Goal: Task Accomplishment & Management: Complete application form

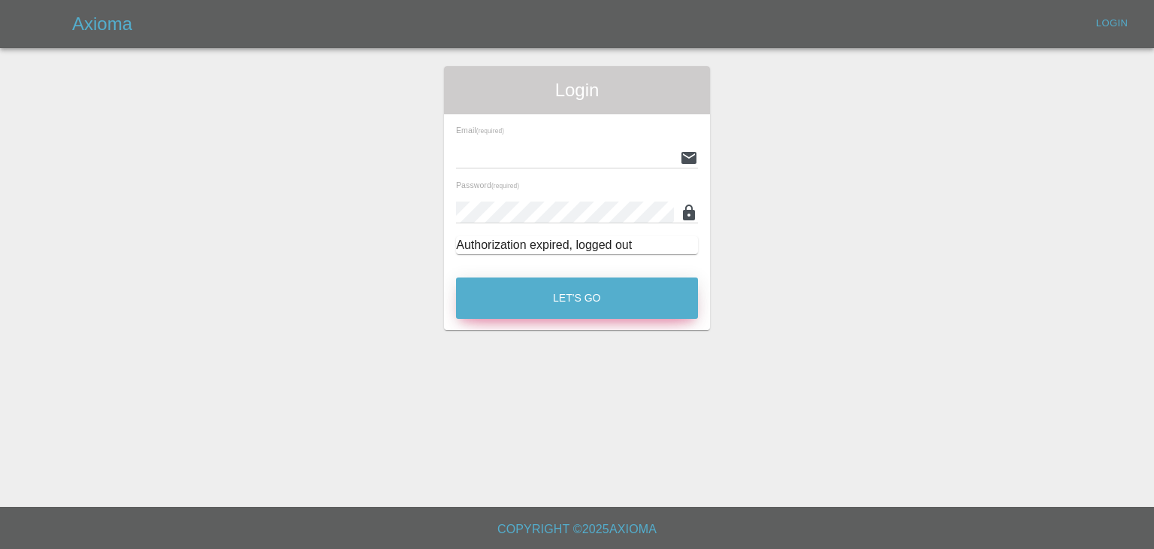
type input "[PERSON_NAME][EMAIL_ADDRESS][DOMAIN_NAME]"
click at [586, 295] on button "Let's Go" at bounding box center [577, 297] width 242 height 41
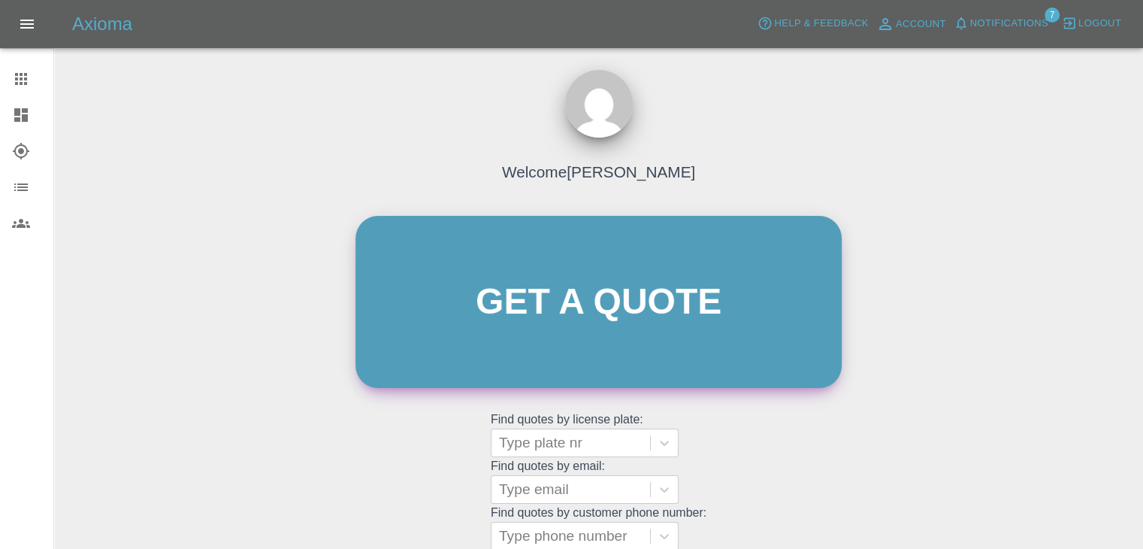
click at [604, 322] on link "Get a quote" at bounding box center [598, 302] width 486 height 172
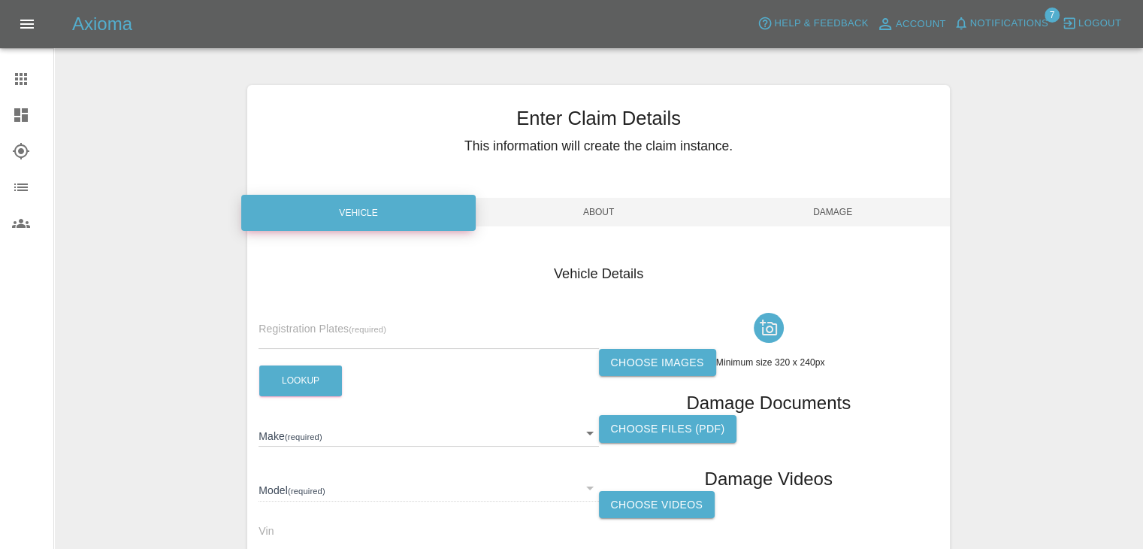
click at [372, 333] on input "text" at bounding box center [429, 338] width 340 height 22
type input "BK73 KVD"
click at [307, 380] on button "Lookup" at bounding box center [300, 380] width 83 height 31
type input "HYUNDAI"
type input "I10 ADVANCE"
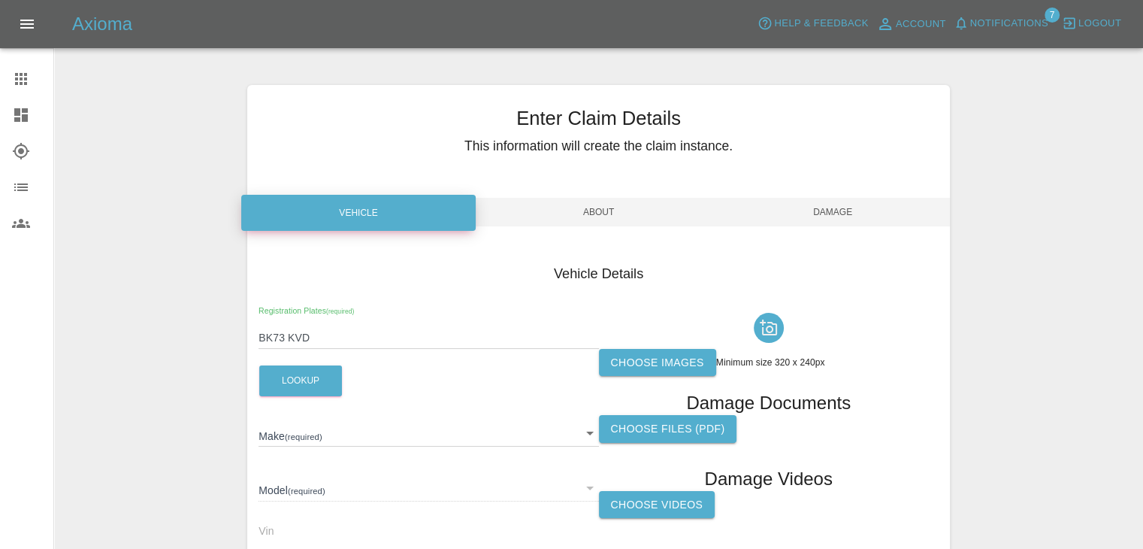
type input "[US_VEHICLE_IDENTIFICATION_NUMBER]"
type input "2023"
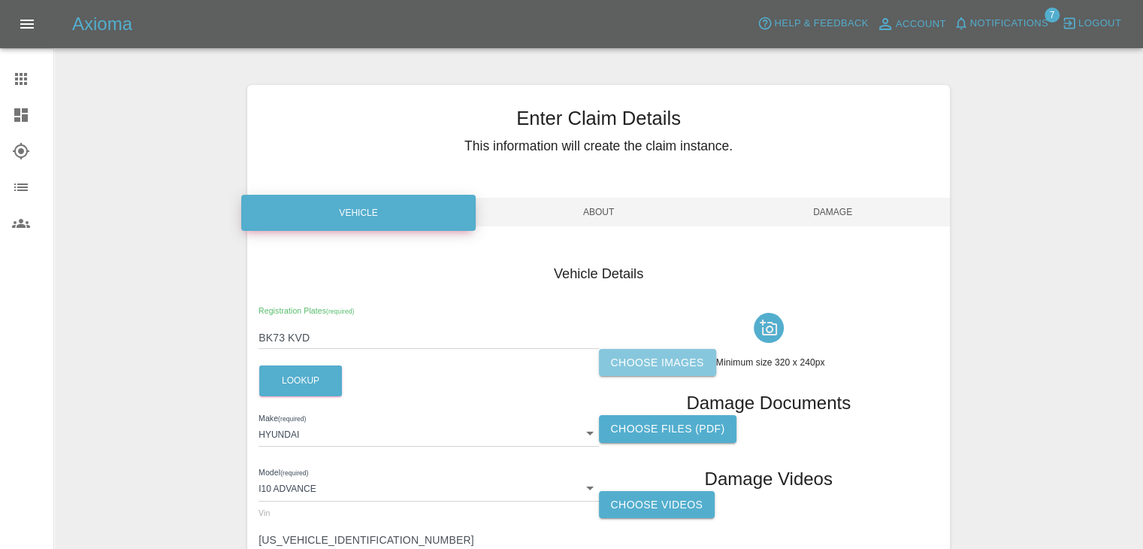
click at [695, 365] on label "Choose images" at bounding box center [657, 363] width 117 height 28
click at [0, 0] on input "Choose images" at bounding box center [0, 0] width 0 height 0
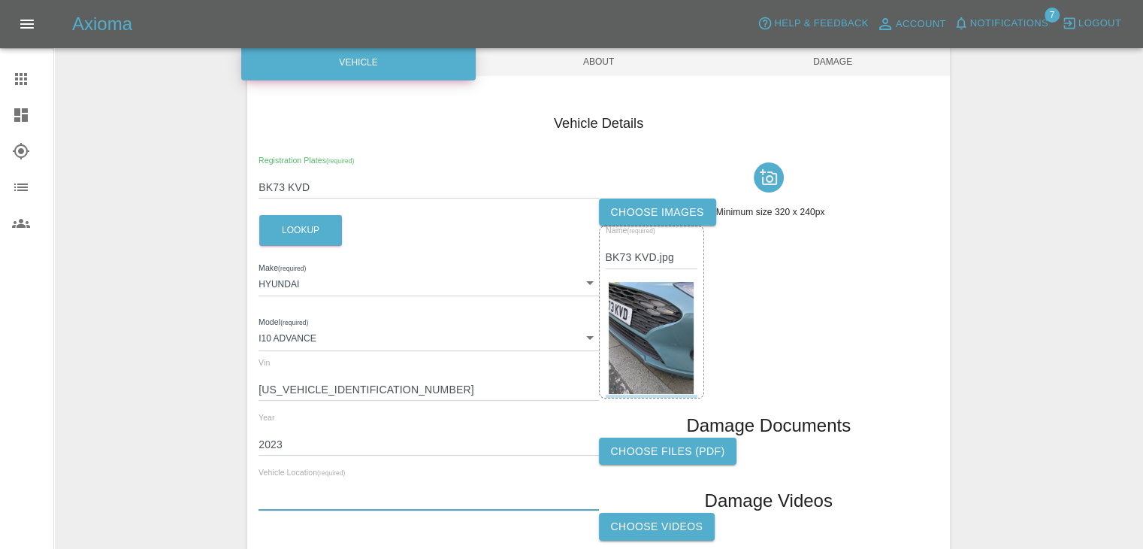
click at [431, 494] on input "text" at bounding box center [429, 500] width 340 height 22
paste input "[STREET_ADDRESS]"
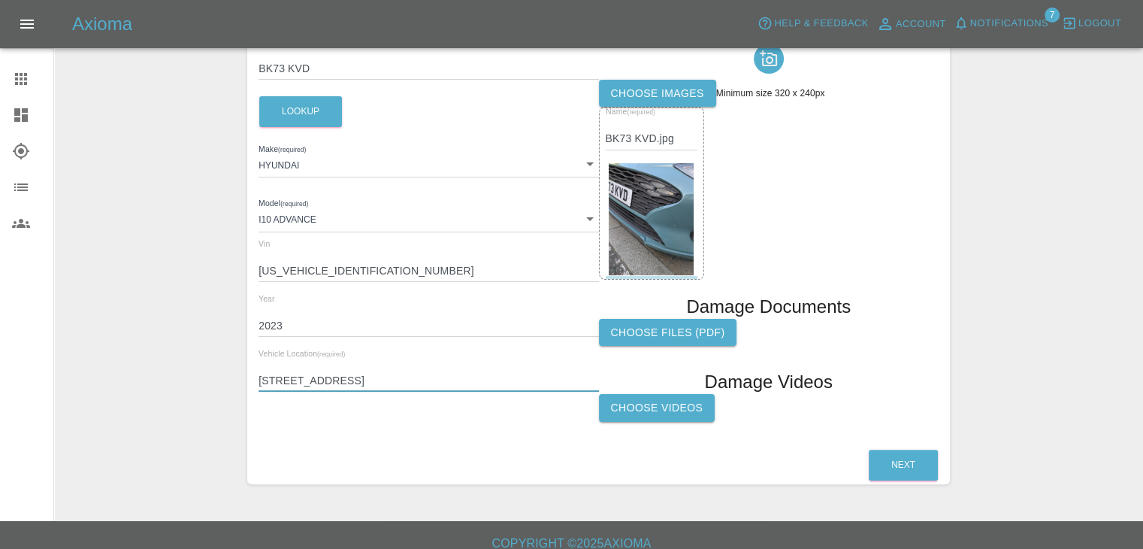
scroll to position [283, 0]
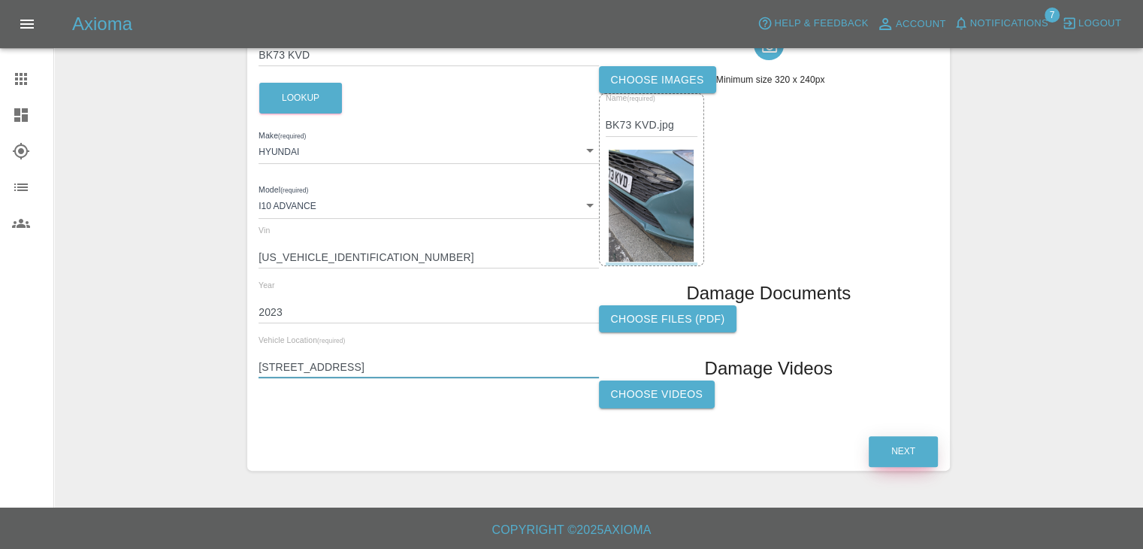
type input "[STREET_ADDRESS]"
click at [904, 461] on button "Next" at bounding box center [903, 451] width 69 height 31
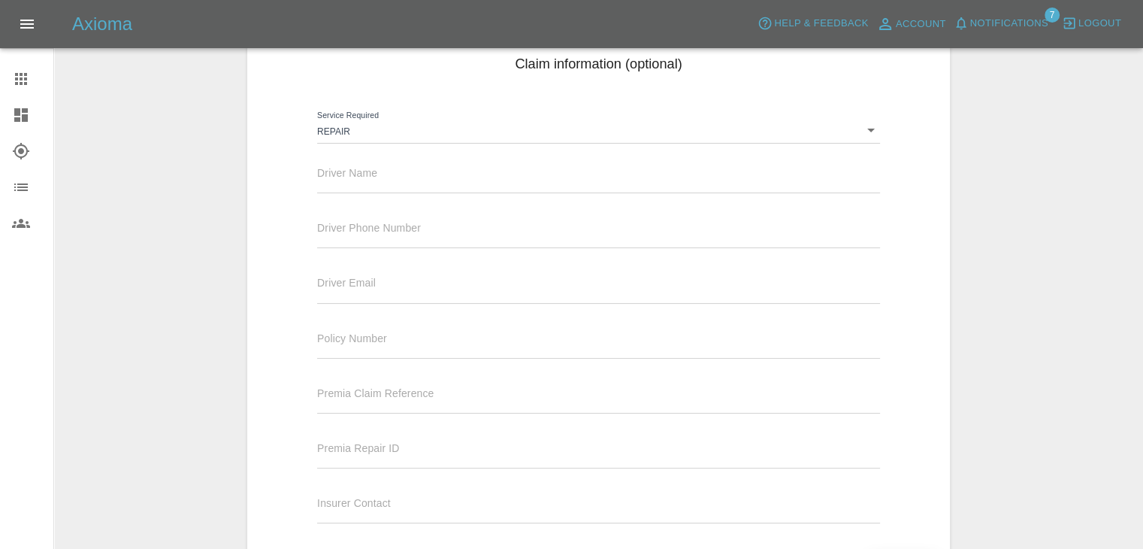
scroll to position [132, 0]
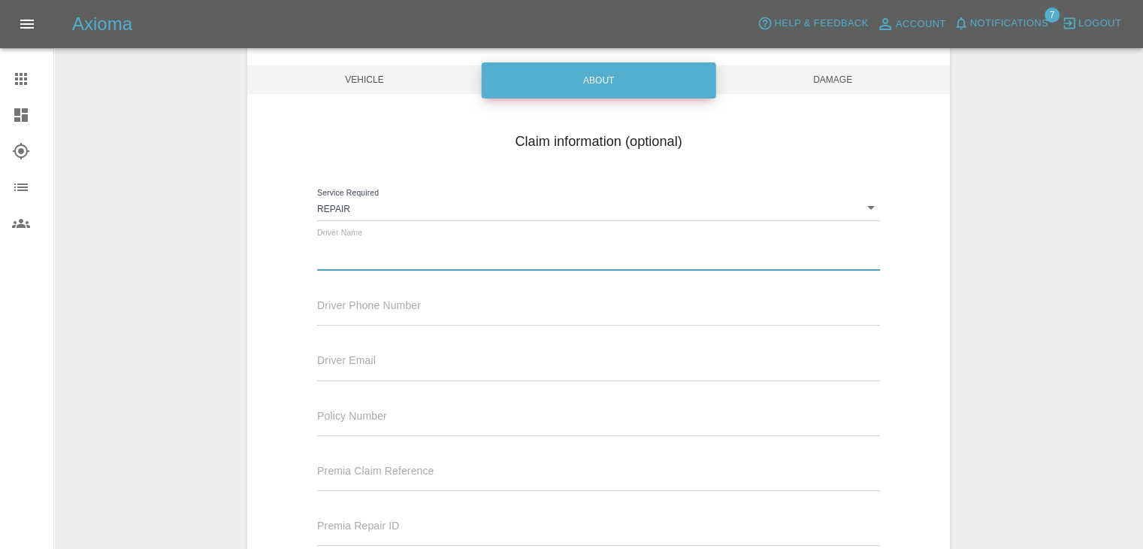
click at [464, 259] on input "text" at bounding box center [598, 260] width 563 height 22
type input "[PERSON_NAME]"
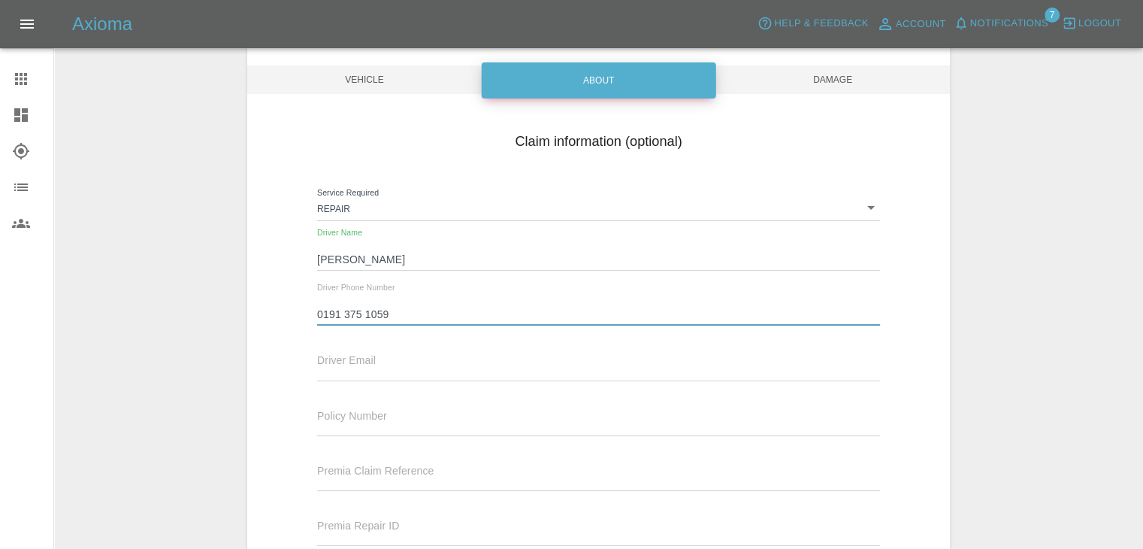
type input "0191 375 1059"
click at [484, 371] on input "text" at bounding box center [598, 370] width 563 height 22
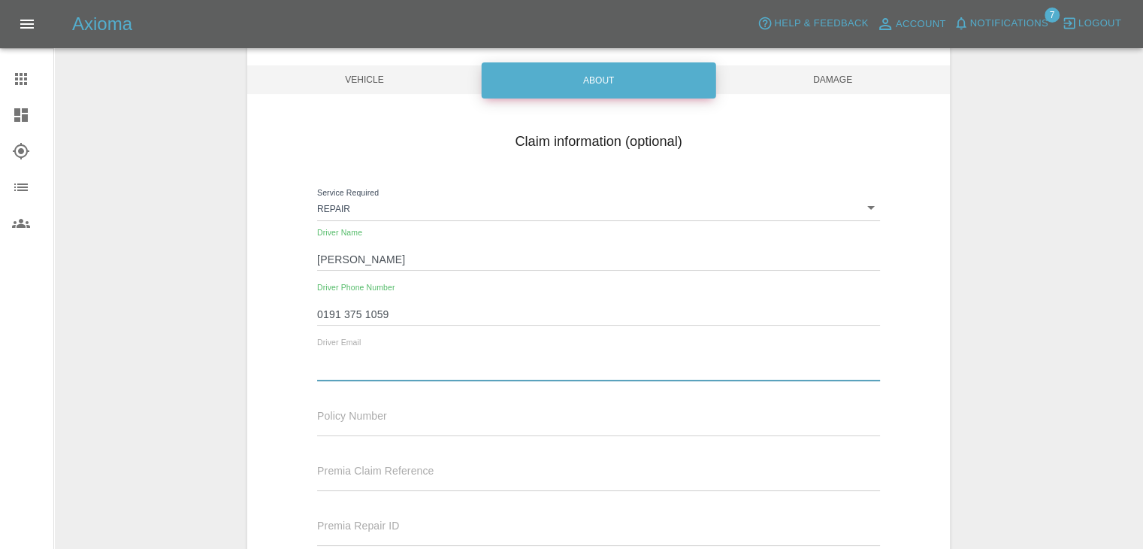
type input "[EMAIL_ADDRESS][DOMAIN_NAME]"
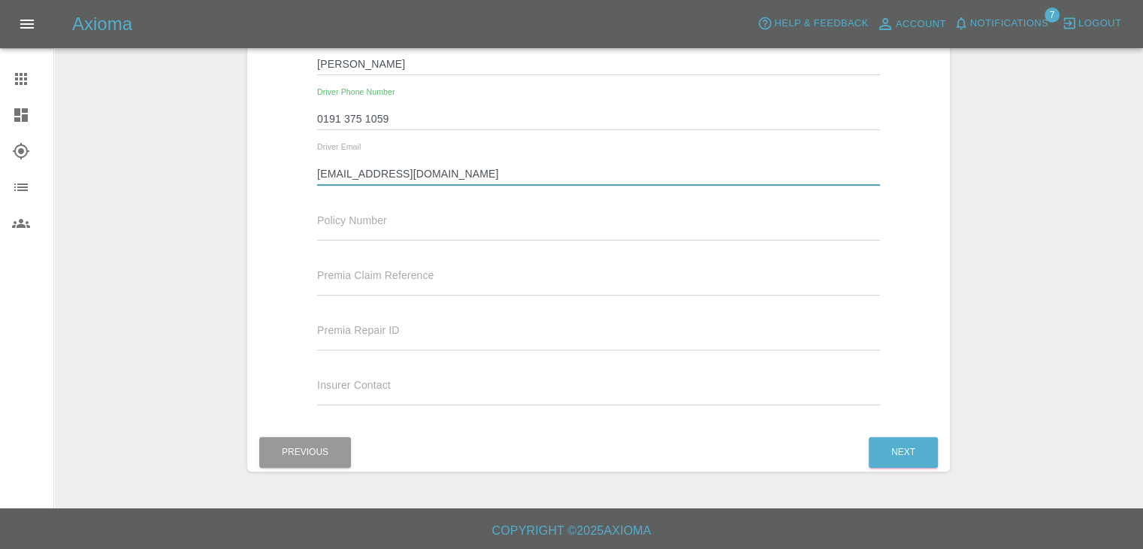
scroll to position [329, 0]
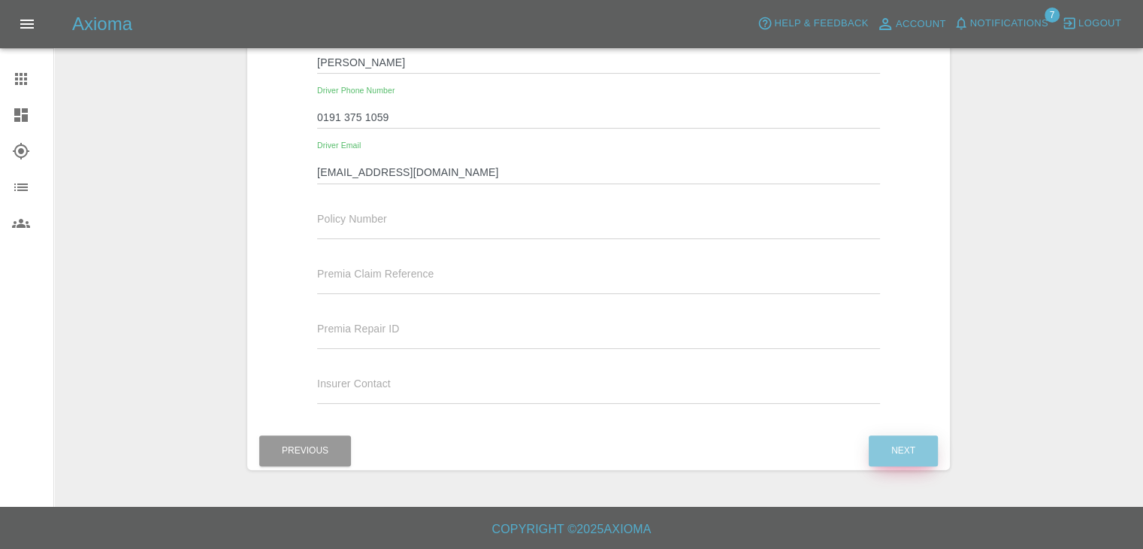
click at [909, 452] on button "Next" at bounding box center [903, 450] width 69 height 31
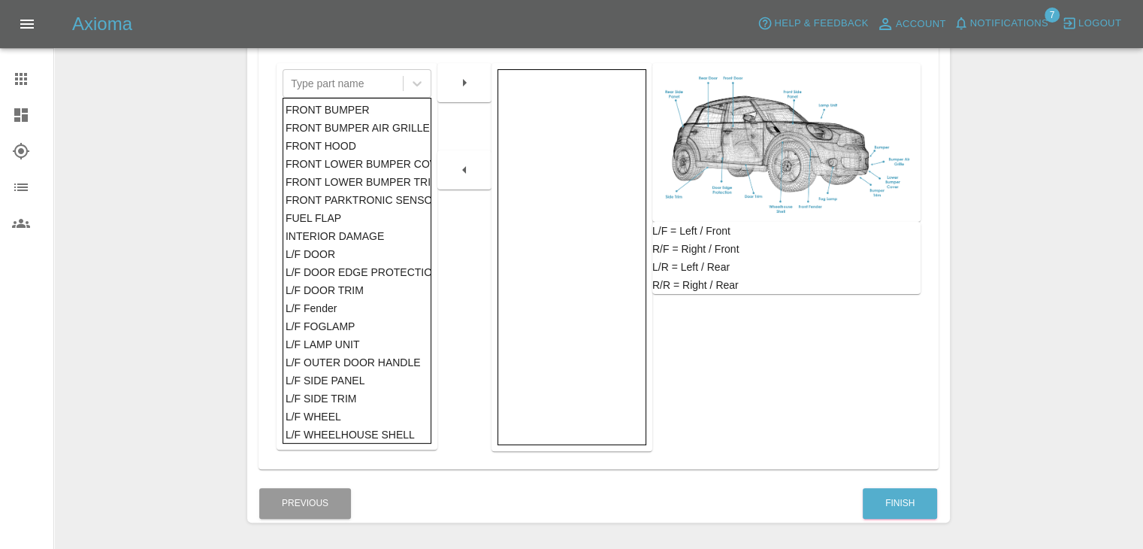
click at [376, 108] on div "FRONT BUMPER" at bounding box center [358, 110] width 144 height 18
click at [453, 94] on button "button" at bounding box center [464, 82] width 48 height 27
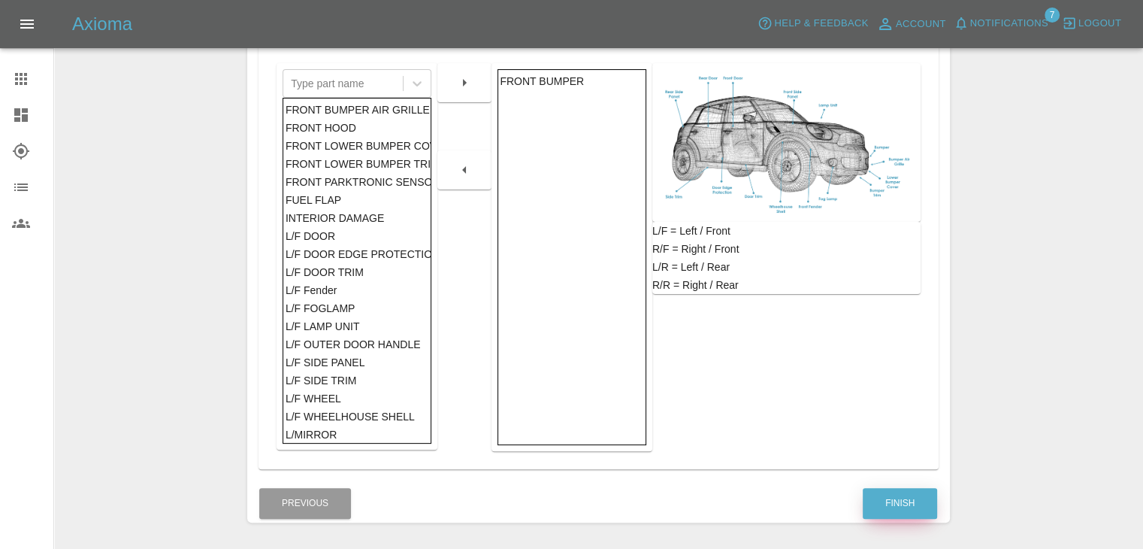
click at [914, 500] on button "Finish" at bounding box center [900, 503] width 74 height 31
